Goal: Check status: Check status

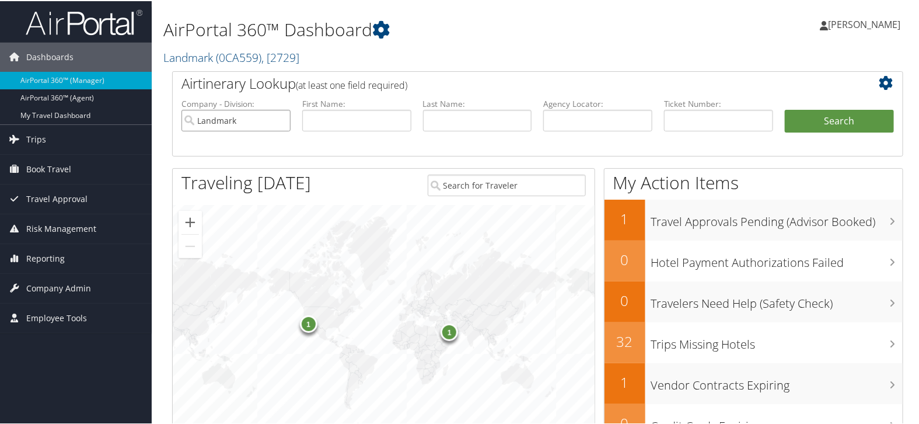
click at [280, 118] on input "Landmark" at bounding box center [236, 120] width 109 height 22
click at [308, 120] on input "text" at bounding box center [356, 120] width 109 height 22
paste input "[PERSON_NAME] (Contractor)"
click at [345, 121] on input "[PERSON_NAME] (Contractor)" at bounding box center [356, 120] width 109 height 22
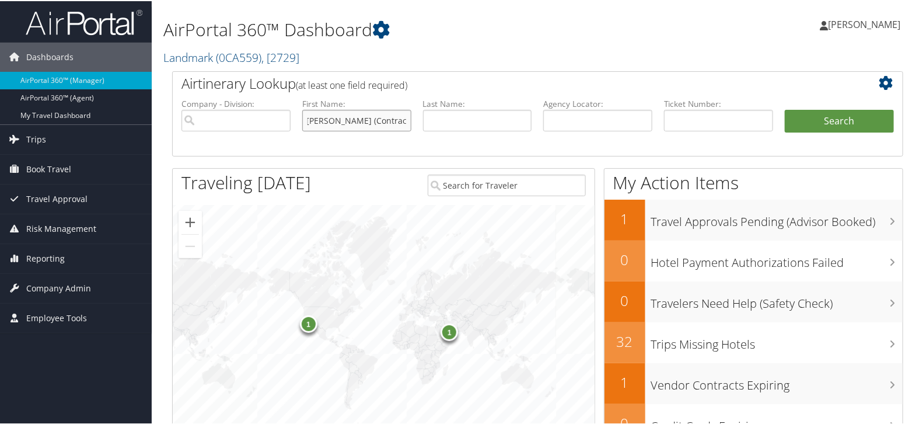
click at [345, 121] on input "[PERSON_NAME] (Contractor)" at bounding box center [356, 120] width 109 height 22
type input "Mireia (Contractor)"
click at [452, 125] on input "text" at bounding box center [477, 120] width 109 height 22
paste input "[PERSON_NAME]"
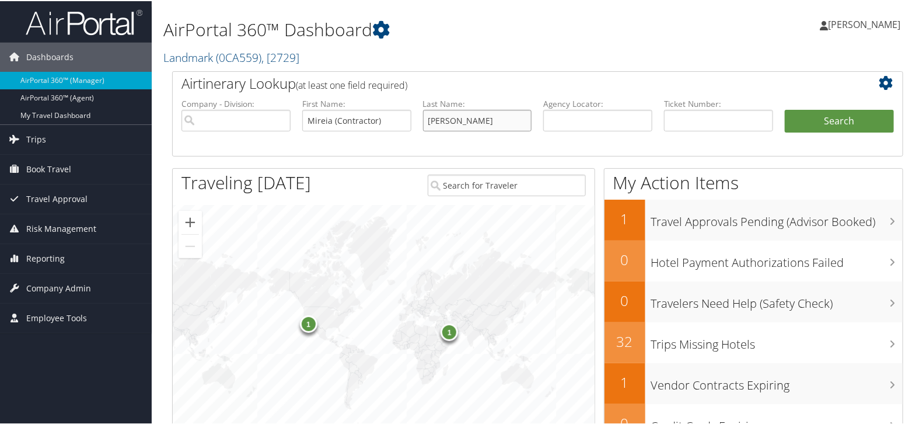
type input "[PERSON_NAME]"
drag, startPoint x: 391, startPoint y: 117, endPoint x: 327, endPoint y: 118, distance: 63.1
click at [327, 118] on input "Mireia (Contractor)" at bounding box center [356, 120] width 109 height 22
type input "Mireia"
click at [808, 118] on button "Search" at bounding box center [839, 120] width 109 height 23
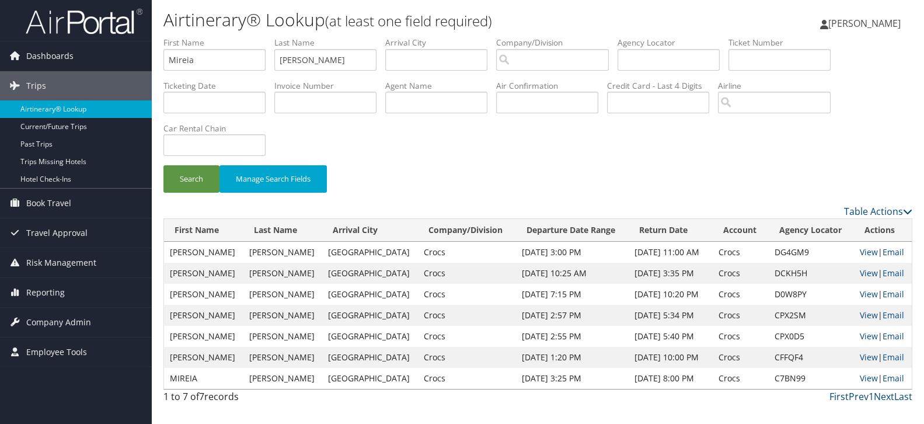
click at [782, 271] on td "DCKH5H" at bounding box center [812, 273] width 86 height 21
copy td "DCKH5H"
